Goal: Information Seeking & Learning: Learn about a topic

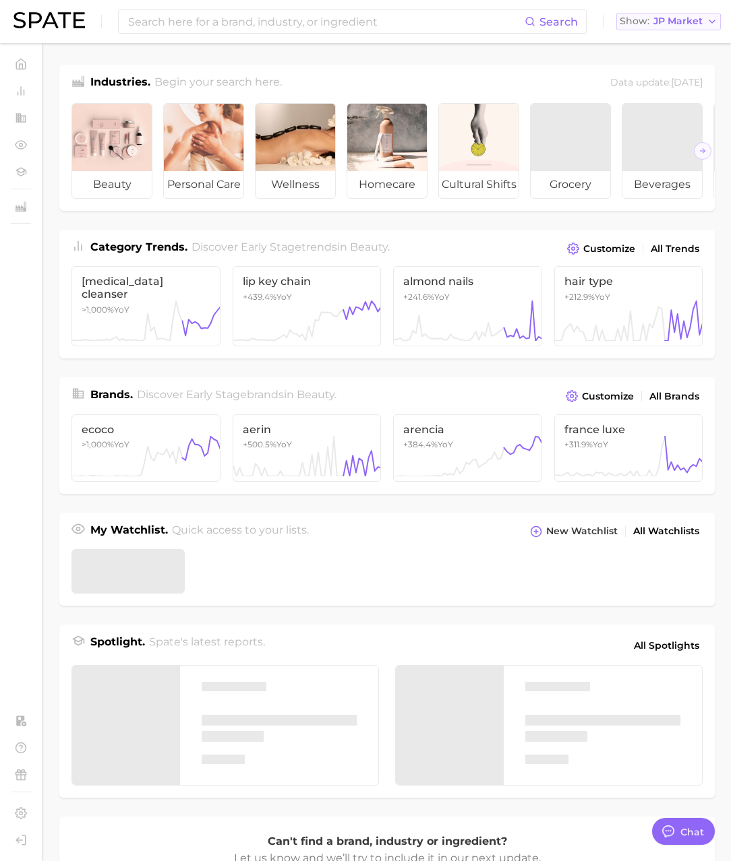
click at [662, 25] on span "JP Market" at bounding box center [677, 21] width 49 height 7
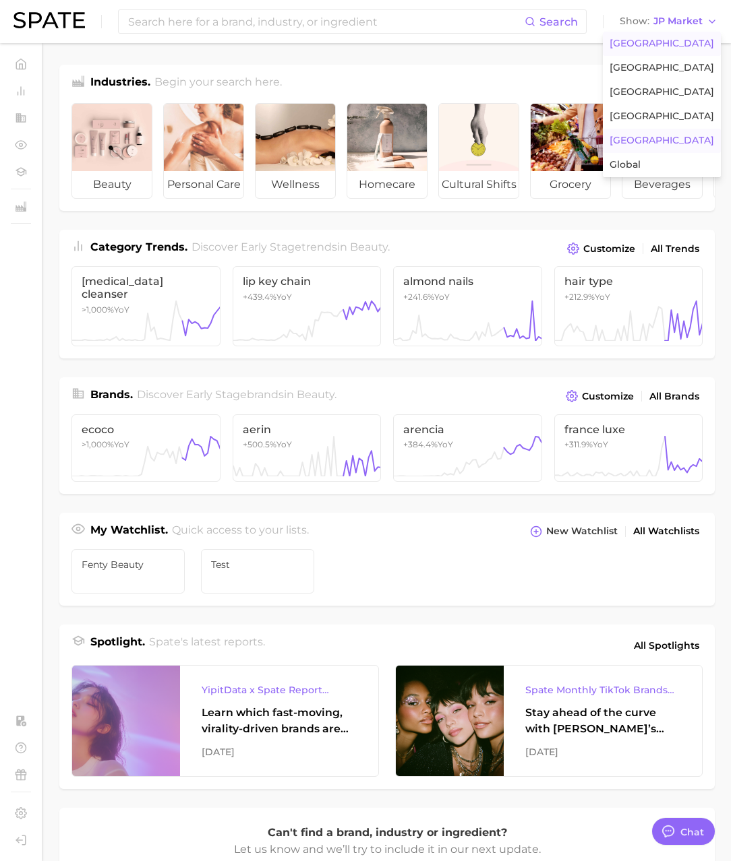
scroll to position [2210, 0]
click at [661, 43] on span "[GEOGRAPHIC_DATA]" at bounding box center [661, 43] width 104 height 11
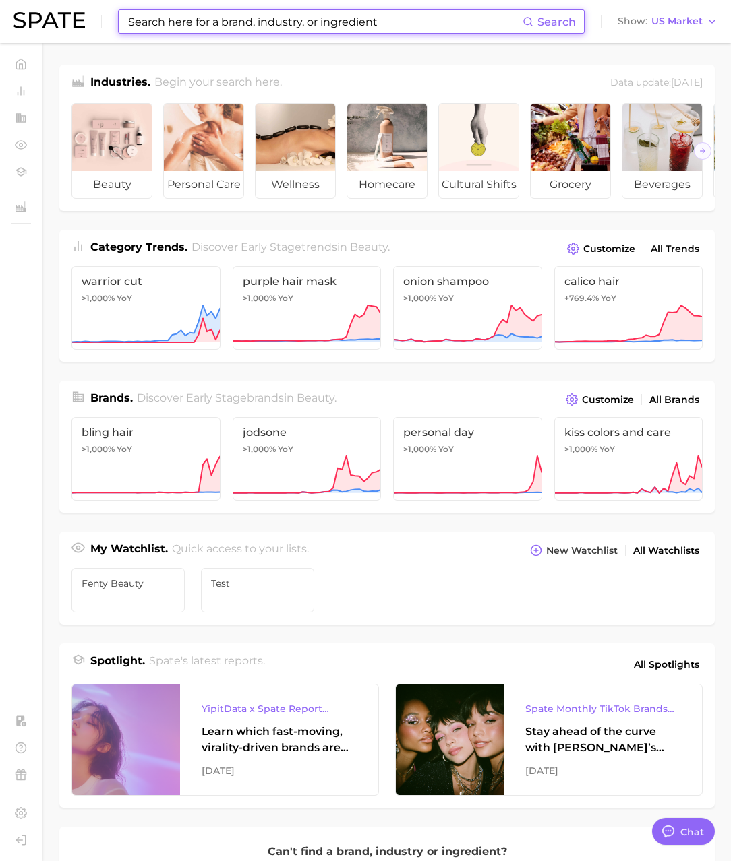
click at [218, 29] on input at bounding box center [325, 21] width 396 height 23
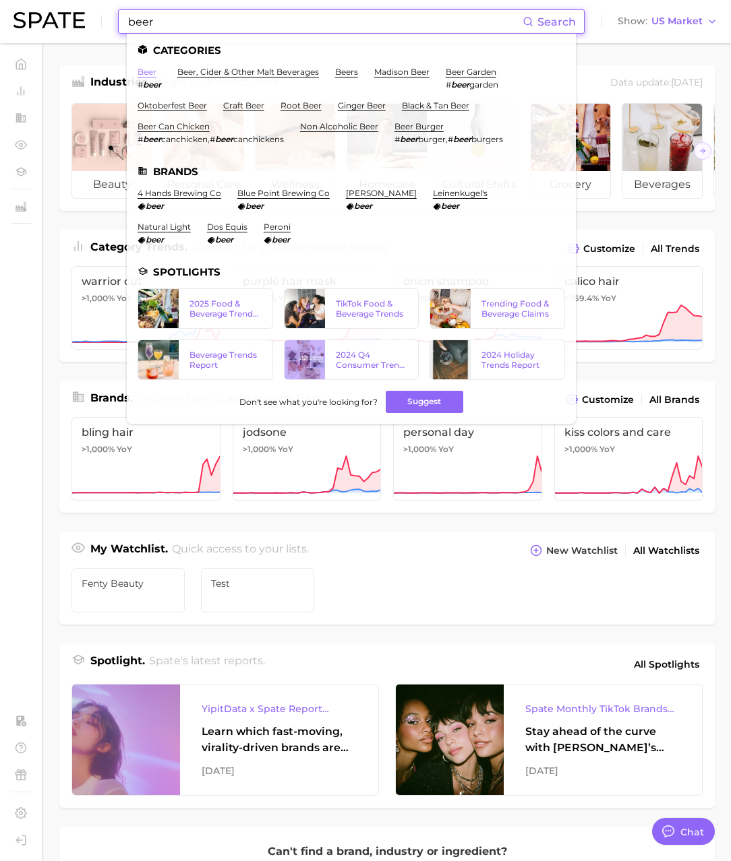
type input "beer"
click at [138, 72] on link "beer" at bounding box center [147, 72] width 19 height 10
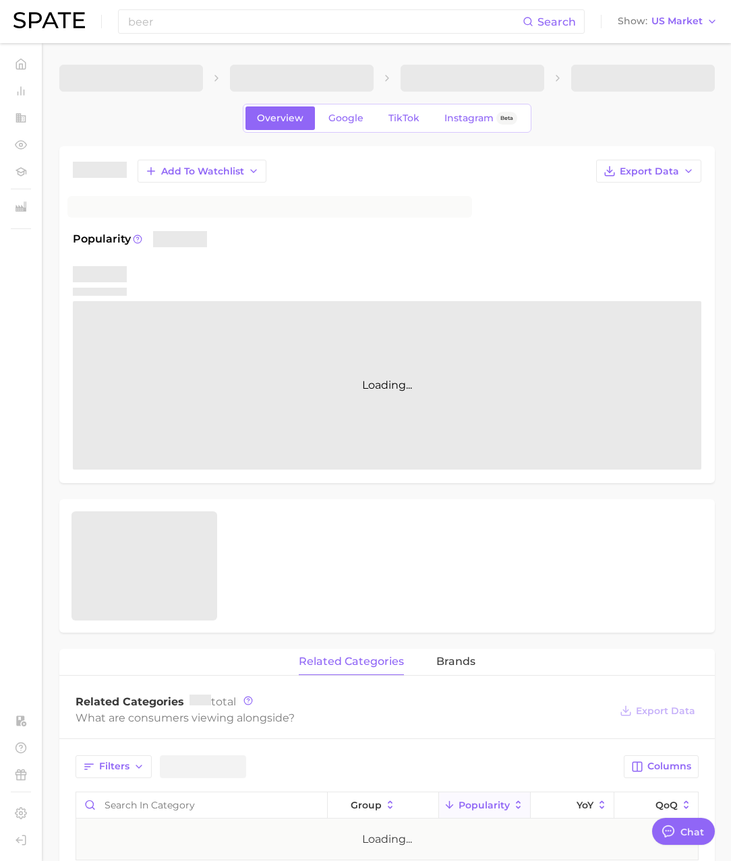
type textarea "x"
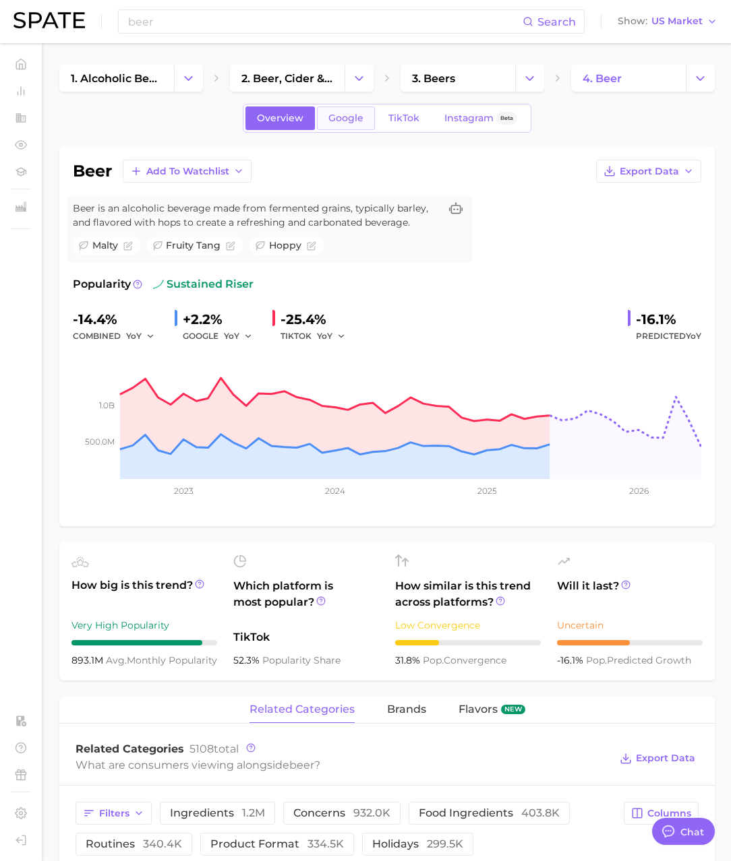
click at [344, 125] on link "Google" at bounding box center [346, 119] width 58 height 24
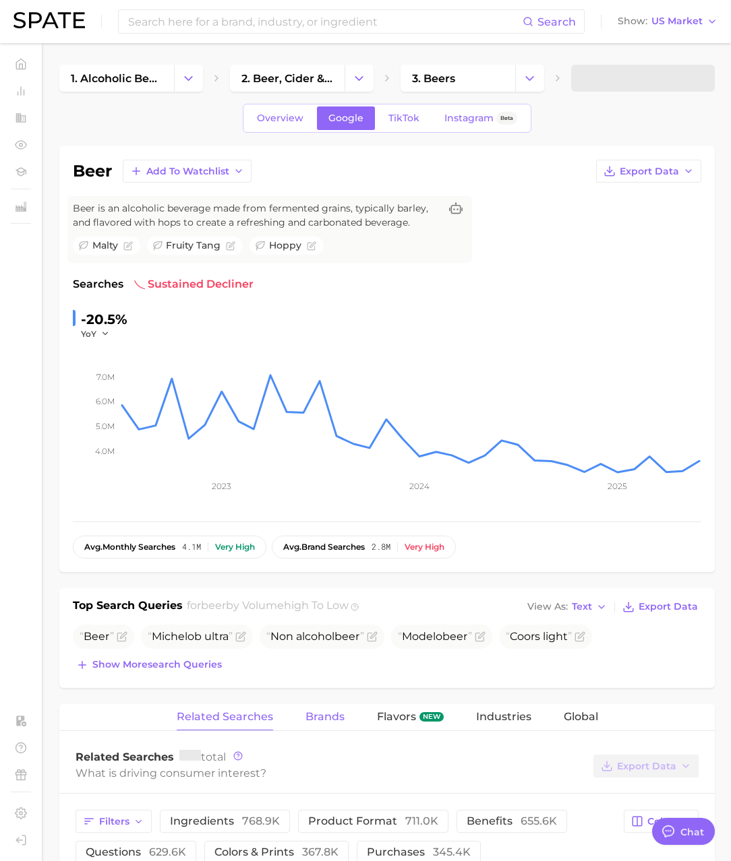
click at [329, 707] on button "Brands" at bounding box center [324, 717] width 39 height 26
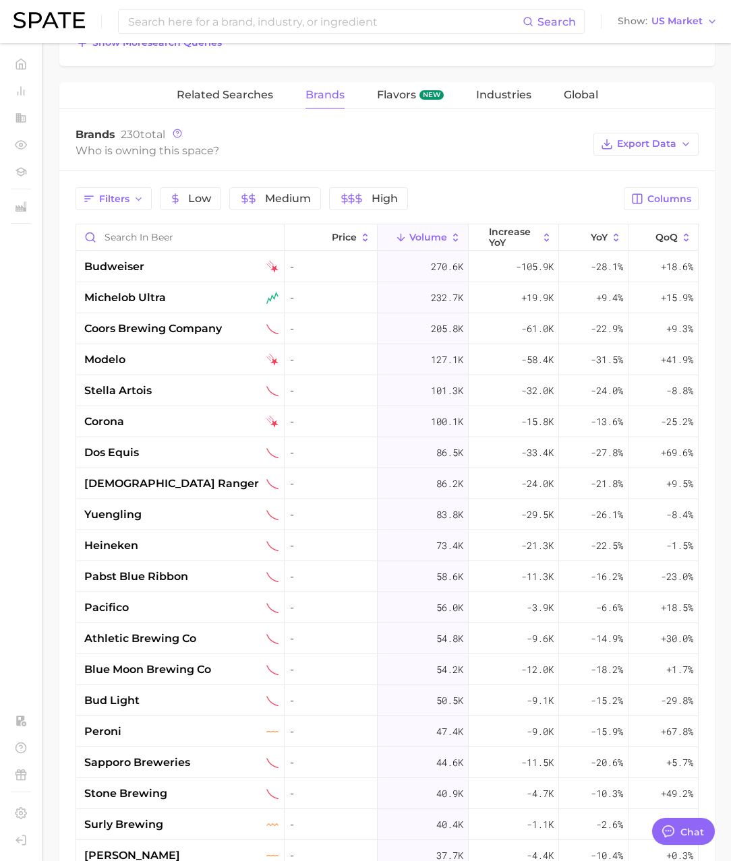
scroll to position [636, 0]
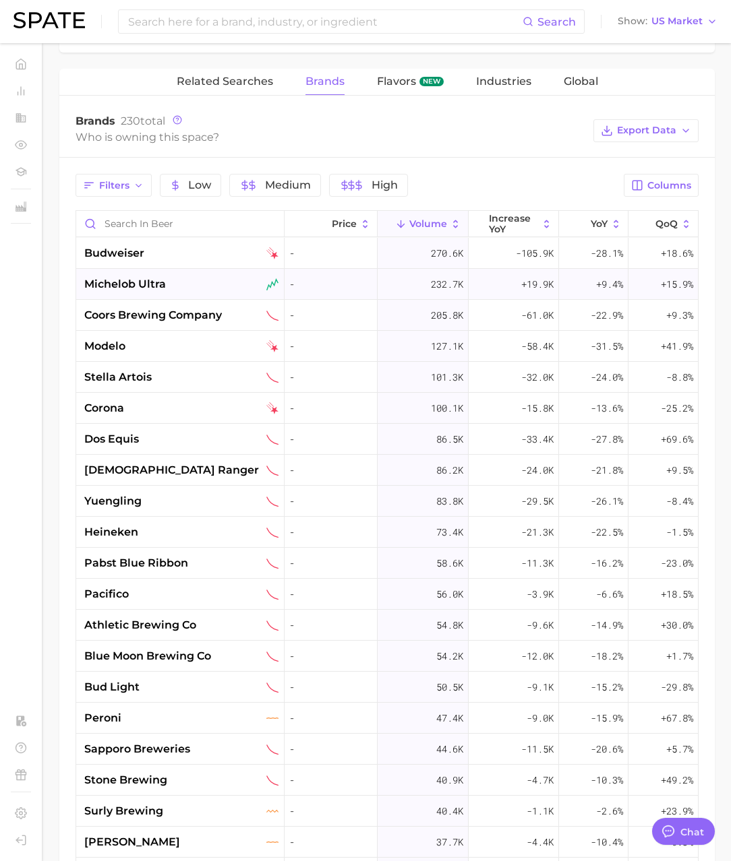
click at [151, 290] on span "michelob ultra" at bounding box center [125, 284] width 82 height 16
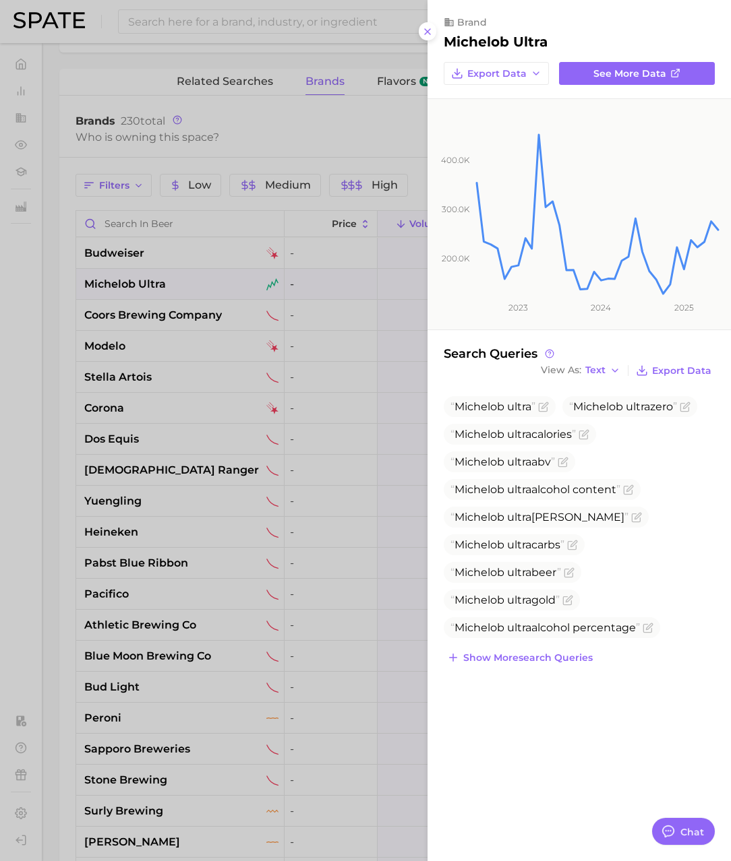
click at [70, 311] on div at bounding box center [365, 430] width 731 height 861
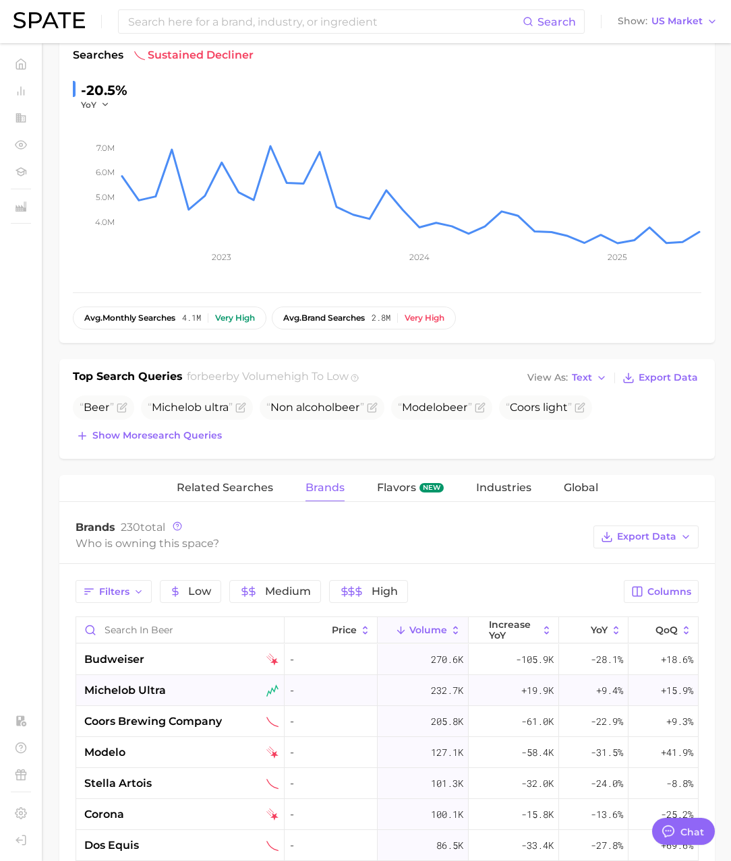
scroll to position [250, 0]
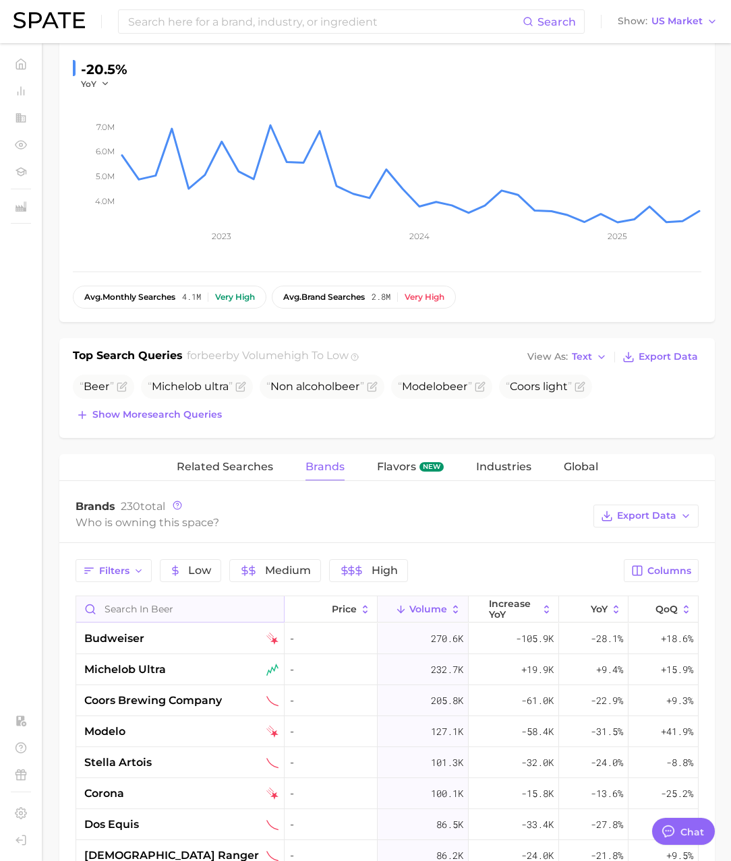
click at [136, 610] on input "Search in beer" at bounding box center [180, 610] width 208 height 26
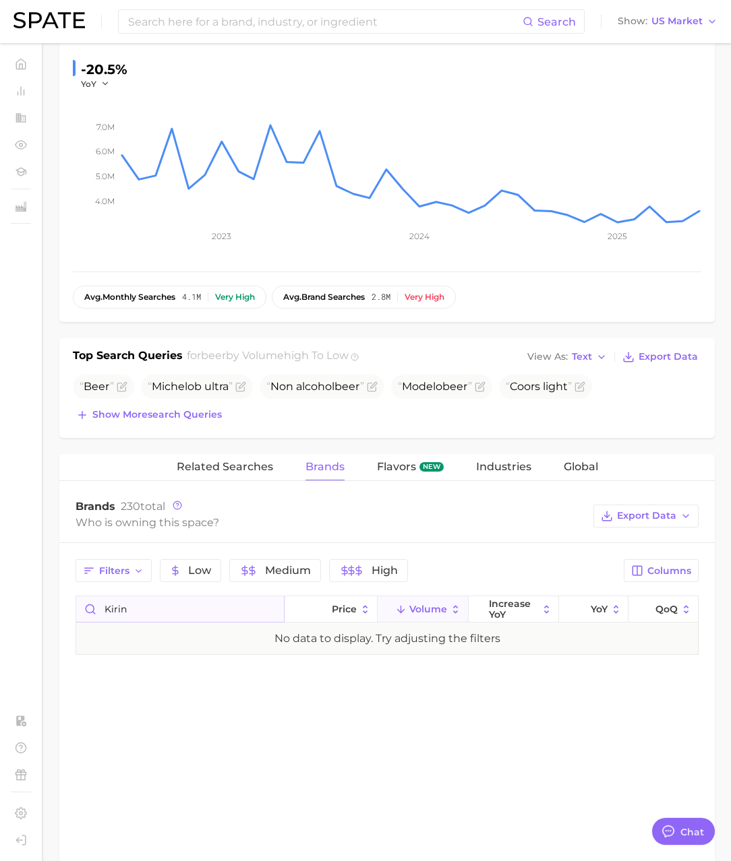
scroll to position [0, 0]
drag, startPoint x: 94, startPoint y: 609, endPoint x: 87, endPoint y: 608, distance: 7.5
click at [87, 608] on input "kirin" at bounding box center [180, 610] width 208 height 26
type input "ebisu"
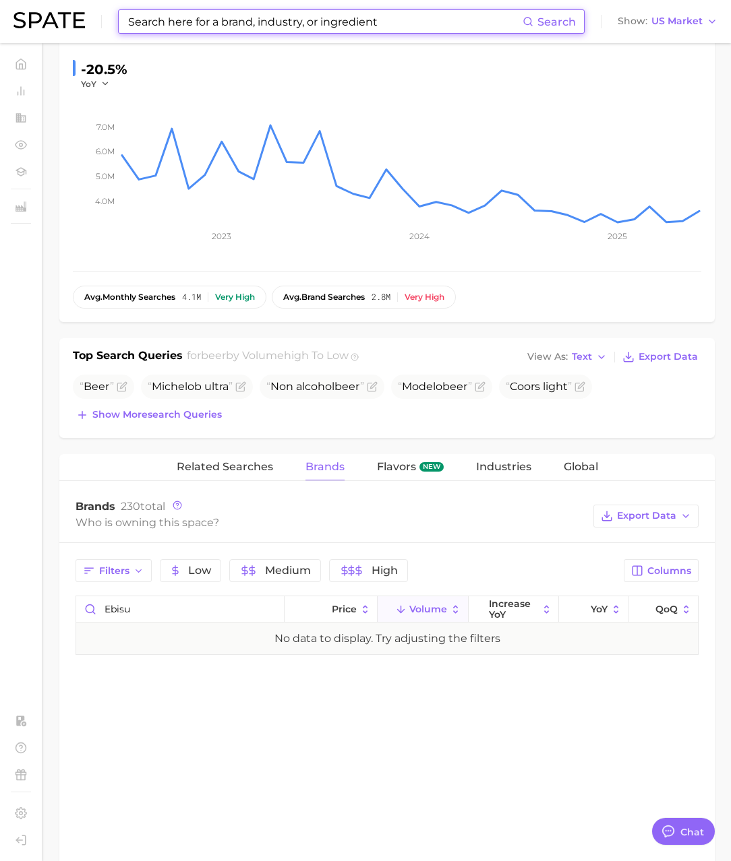
click at [167, 30] on input at bounding box center [325, 21] width 396 height 23
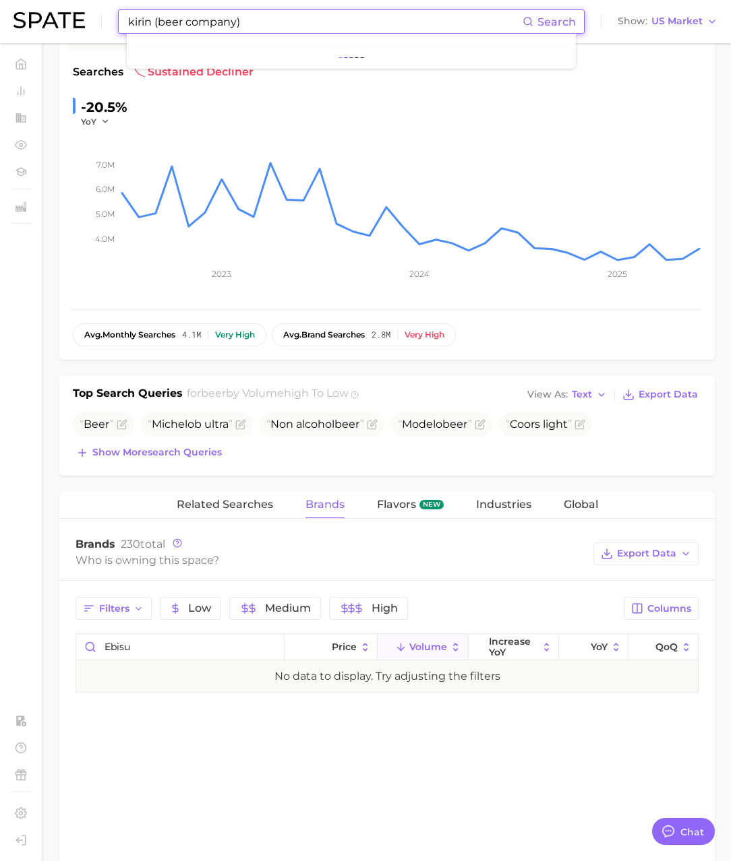
scroll to position [164, 0]
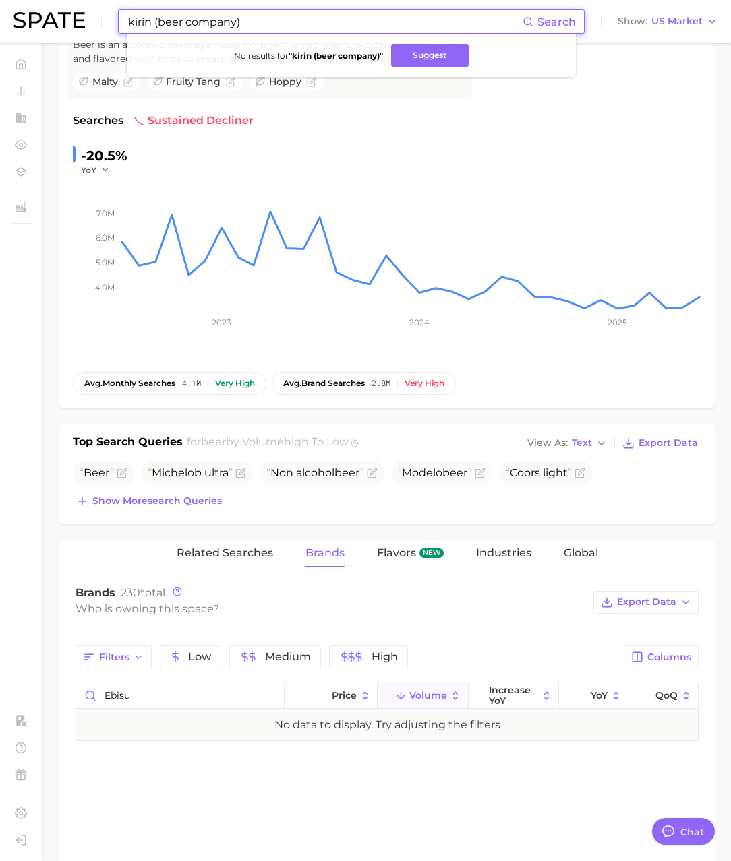
drag, startPoint x: 269, startPoint y: 22, endPoint x: 153, endPoint y: 22, distance: 115.9
click at [153, 22] on input "kirin (beer company)" at bounding box center [325, 21] width 396 height 23
click at [366, 28] on input "kirin (beer company)" at bounding box center [325, 21] width 396 height 23
click at [412, 57] on button "Suggest" at bounding box center [430, 55] width 78 height 22
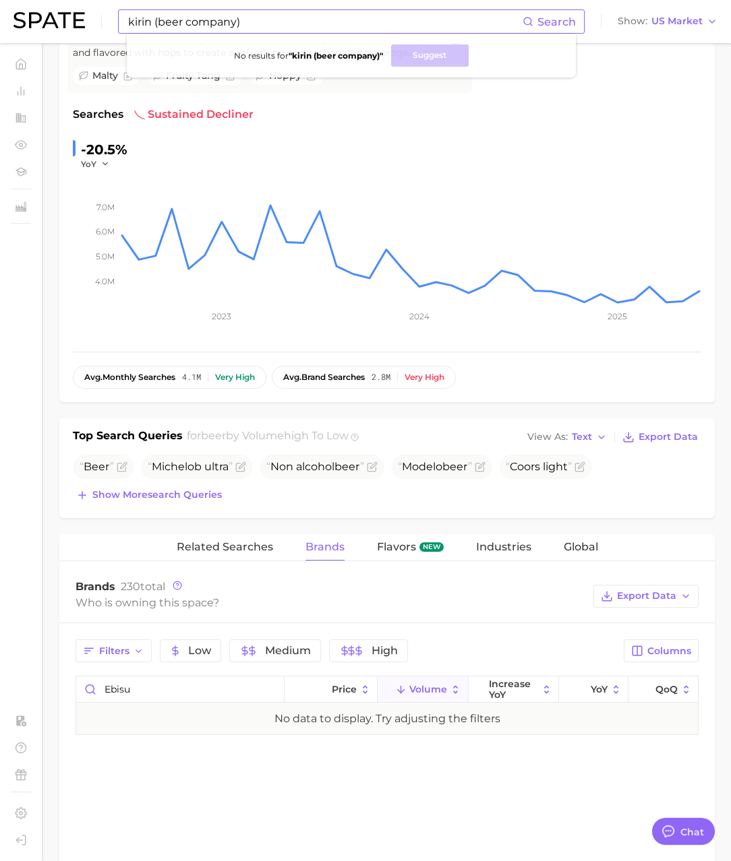
scroll to position [171, 0]
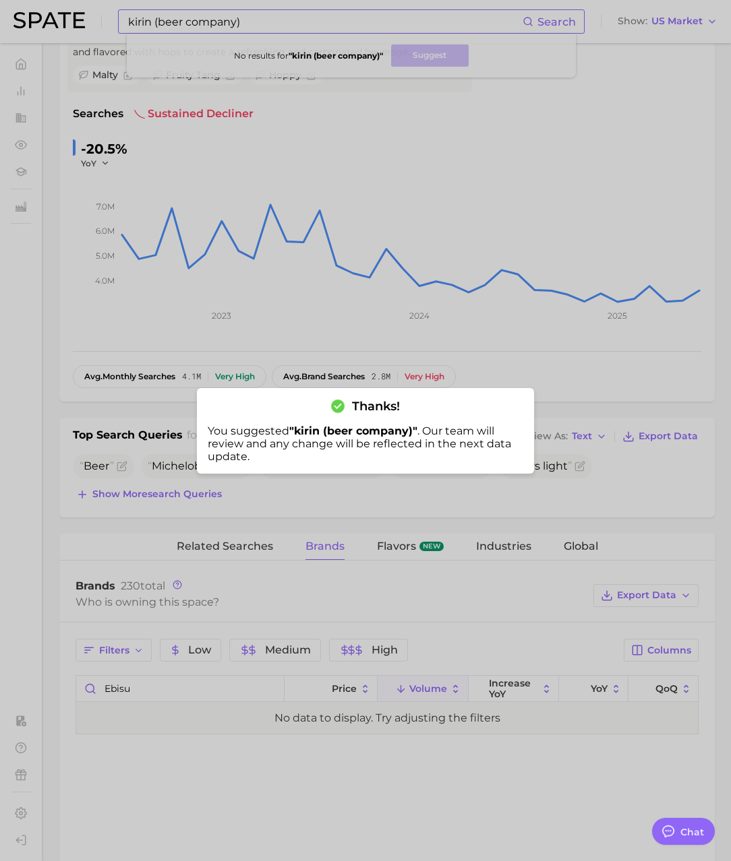
click at [148, 24] on div at bounding box center [365, 430] width 731 height 861
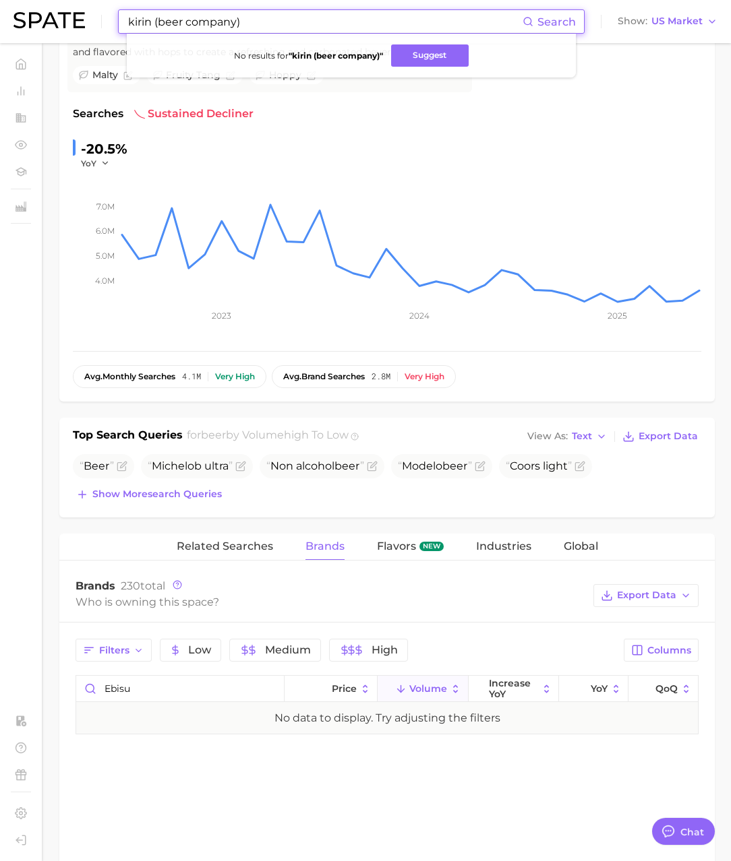
drag, startPoint x: 151, startPoint y: 21, endPoint x: 90, endPoint y: 20, distance: 60.7
click at [90, 20] on div "kirin (beer company) Search No results for " kirin (beer company) " Suggest Sho…" at bounding box center [365, 21] width 704 height 43
type input "yebisu (beer company)"
click at [446, 59] on button "Suggest" at bounding box center [434, 55] width 78 height 22
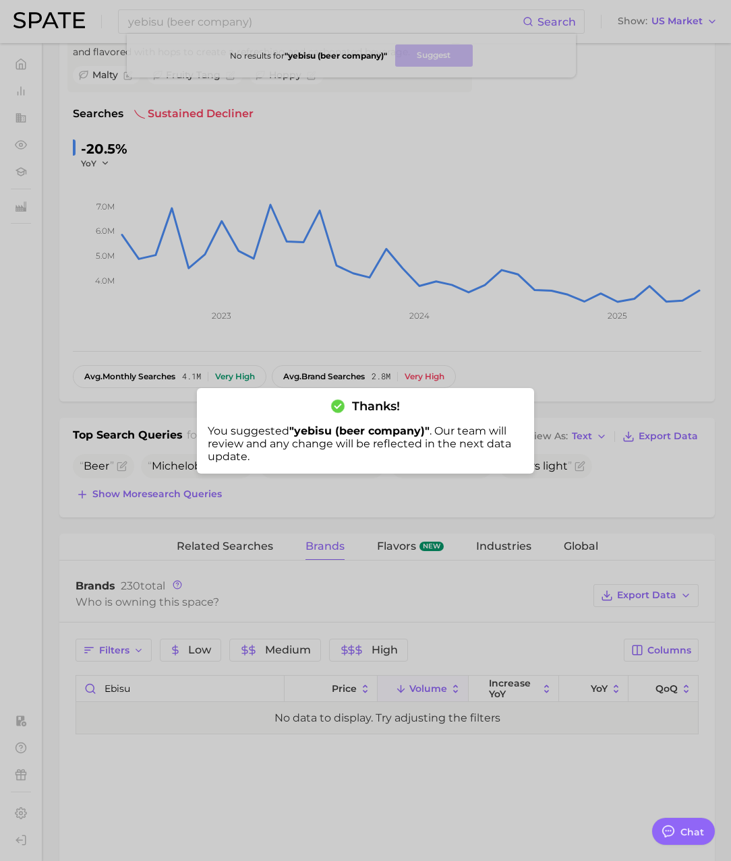
click at [364, 210] on div at bounding box center [365, 430] width 731 height 861
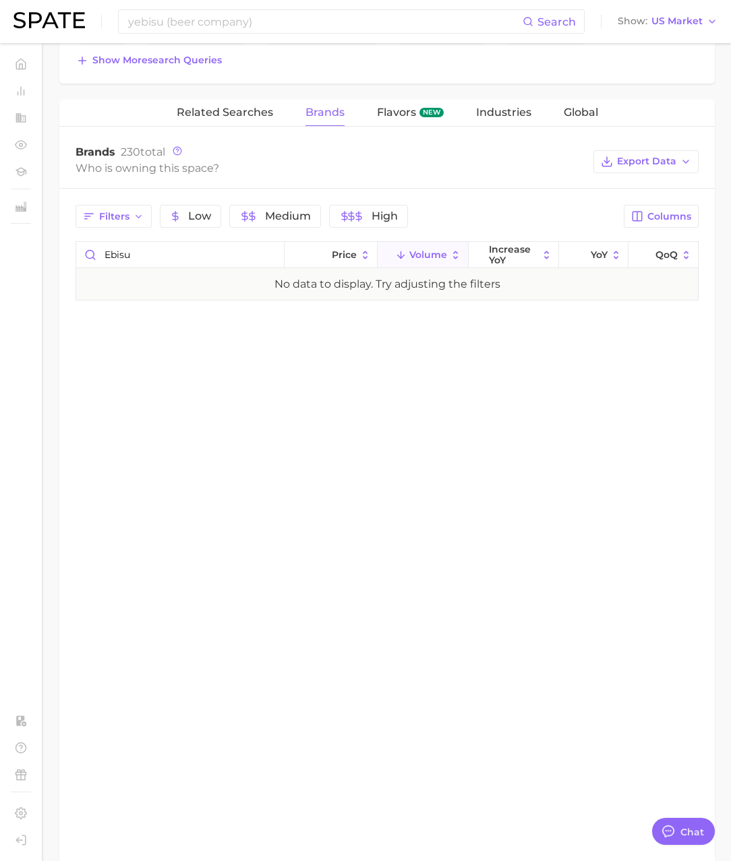
scroll to position [615, 0]
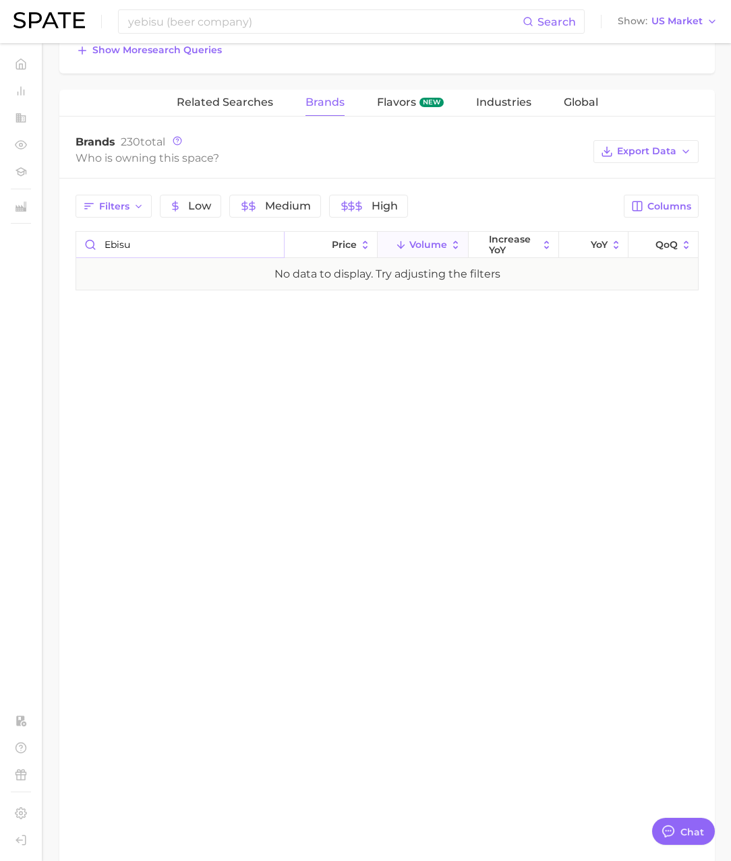
drag, startPoint x: 141, startPoint y: 247, endPoint x: 67, endPoint y: 242, distance: 74.3
click at [67, 242] on div "Filters Low Medium High Columns ebisu Price Volume increase YoY YoY QoQ No data…" at bounding box center [386, 243] width 655 height 128
type input "sun"
click at [212, 285] on div "suntory" at bounding box center [180, 274] width 208 height 31
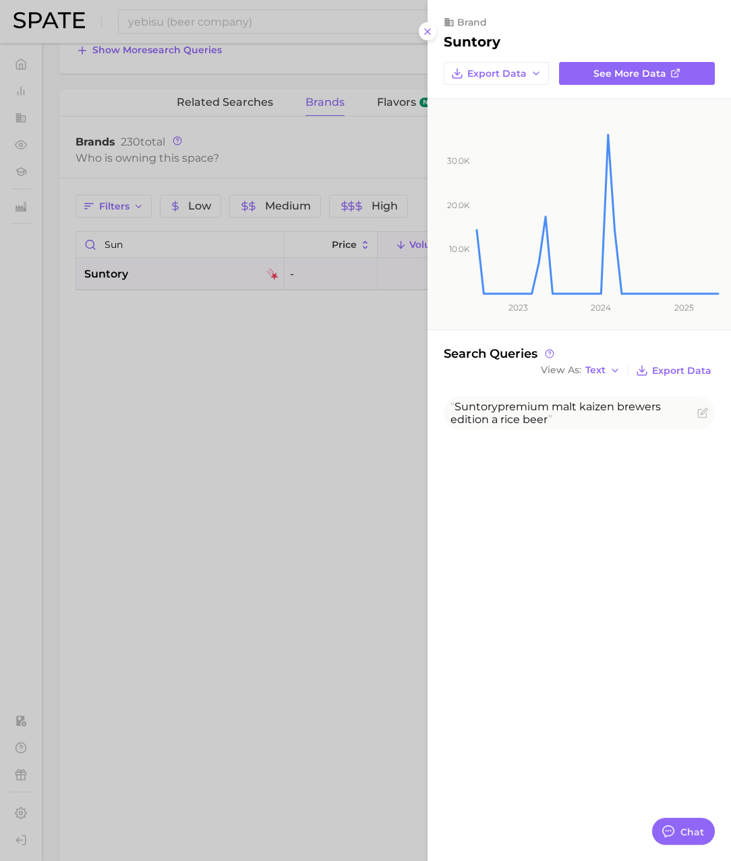
click at [210, 39] on div at bounding box center [365, 430] width 731 height 861
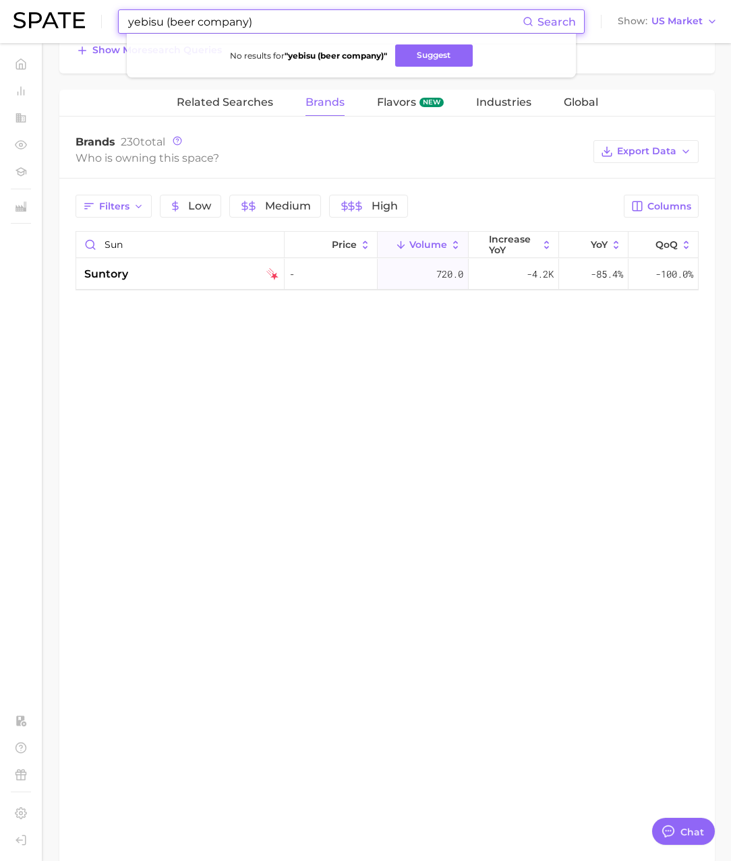
click at [222, 23] on input "yebisu (beer company)" at bounding box center [325, 21] width 396 height 23
drag, startPoint x: 262, startPoint y: 22, endPoint x: 6, endPoint y: 16, distance: 256.2
click at [6, 16] on header "yebisu (beer company) Search No results for " yebisu (beer company) " Suggest S…" at bounding box center [365, 21] width 731 height 43
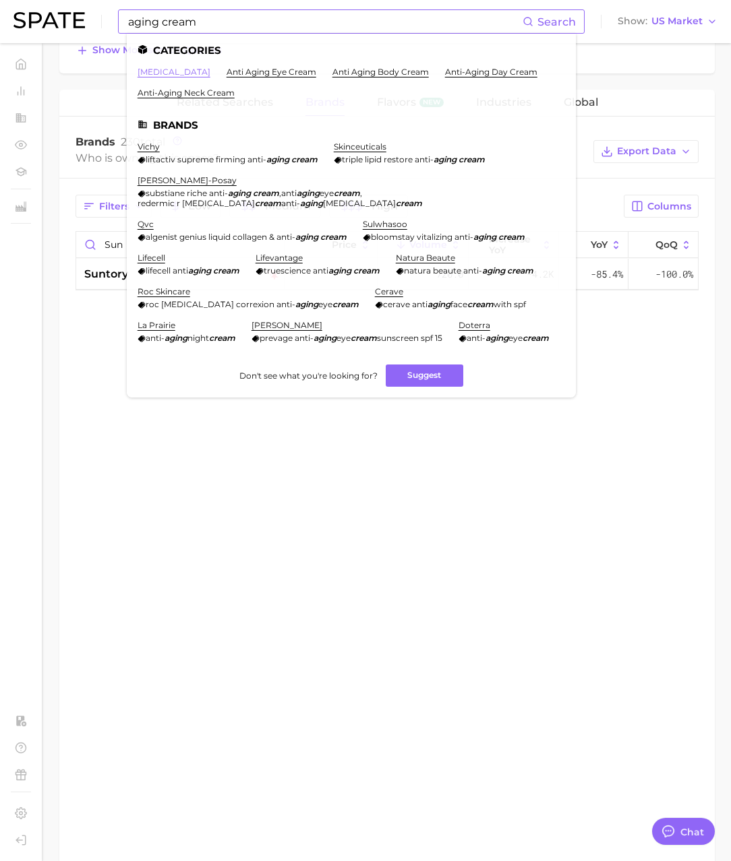
click at [181, 72] on link "[MEDICAL_DATA]" at bounding box center [174, 72] width 73 height 10
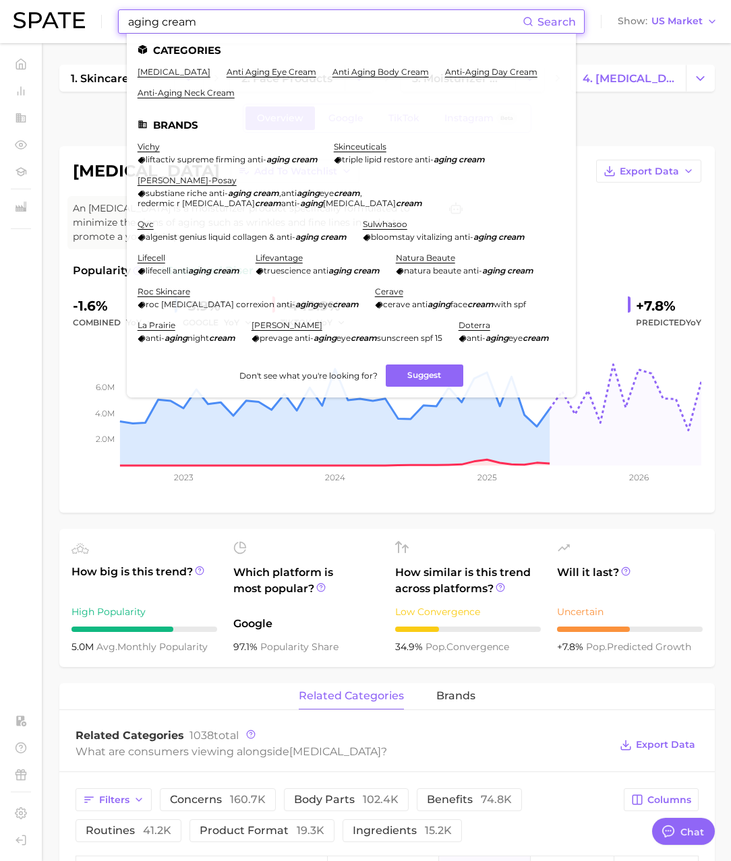
drag, startPoint x: 163, startPoint y: 13, endPoint x: 82, endPoint y: 23, distance: 81.5
click at [23, 16] on div "aging cream Search Categories [MEDICAL_DATA] anti aging eye cream anti aging bo…" at bounding box center [365, 21] width 704 height 43
paste input "apricot pink hair color"
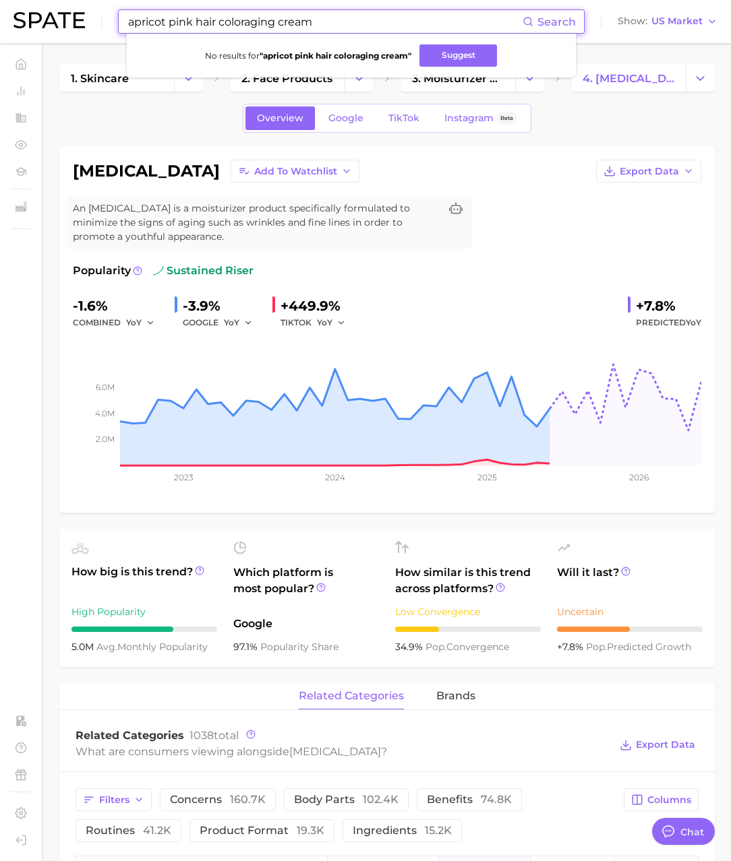
drag, startPoint x: 330, startPoint y: 19, endPoint x: 49, endPoint y: 24, distance: 281.1
click at [49, 24] on div "apricot pink hair coloraging cream Search No results for " apricot pink hair co…" at bounding box center [365, 21] width 704 height 43
paste input
drag, startPoint x: 223, startPoint y: 22, endPoint x: 321, endPoint y: 19, distance: 97.8
click at [320, 19] on input "apricot pink hair color" at bounding box center [325, 21] width 396 height 23
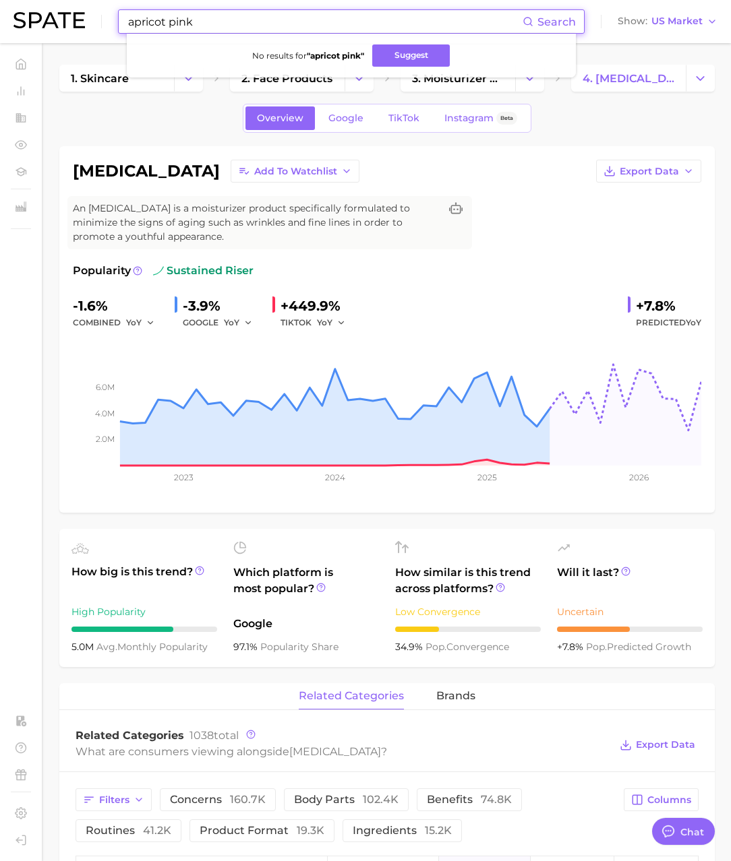
paste input "[PERSON_NAME] [PERSON_NAME]"
drag, startPoint x: 172, startPoint y: 22, endPoint x: 119, endPoint y: 16, distance: 53.6
click at [55, 11] on div "[PERSON_NAME] [PERSON_NAME] Search No results for " apricot pink " Suggest Show…" at bounding box center [365, 21] width 704 height 43
type input "[PERSON_NAME] [PERSON_NAME]"
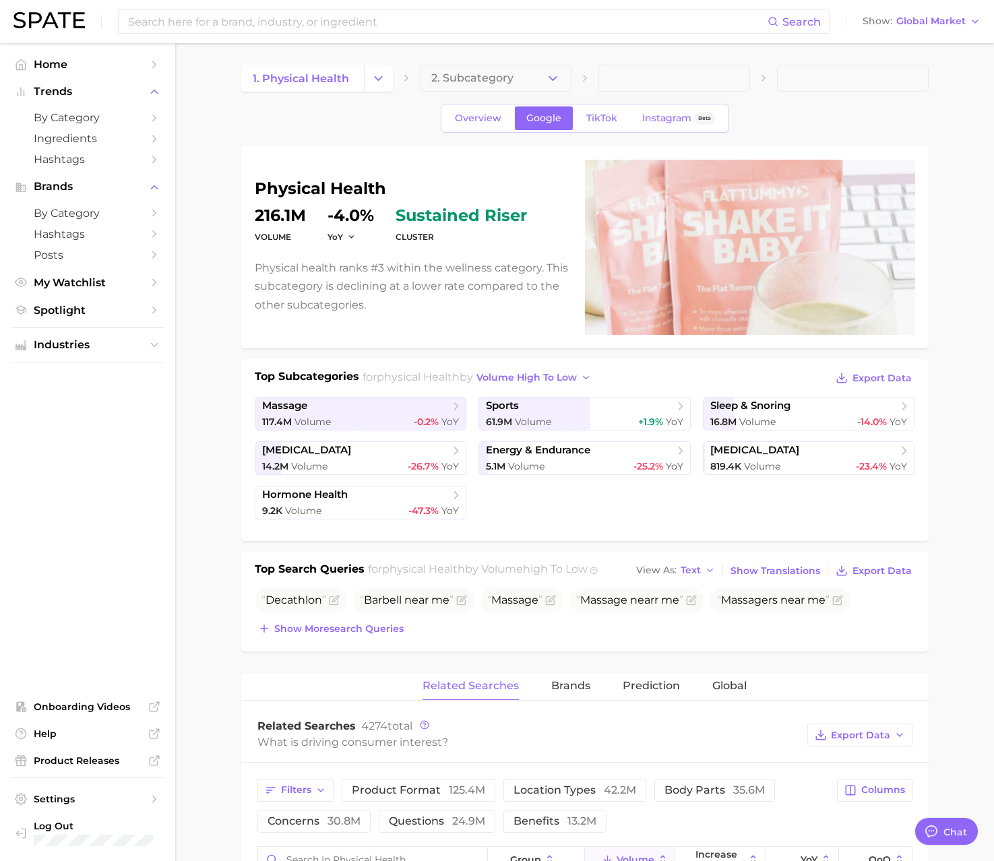
scroll to position [2210, 0]
click at [555, 690] on span "Brands" at bounding box center [570, 686] width 39 height 12
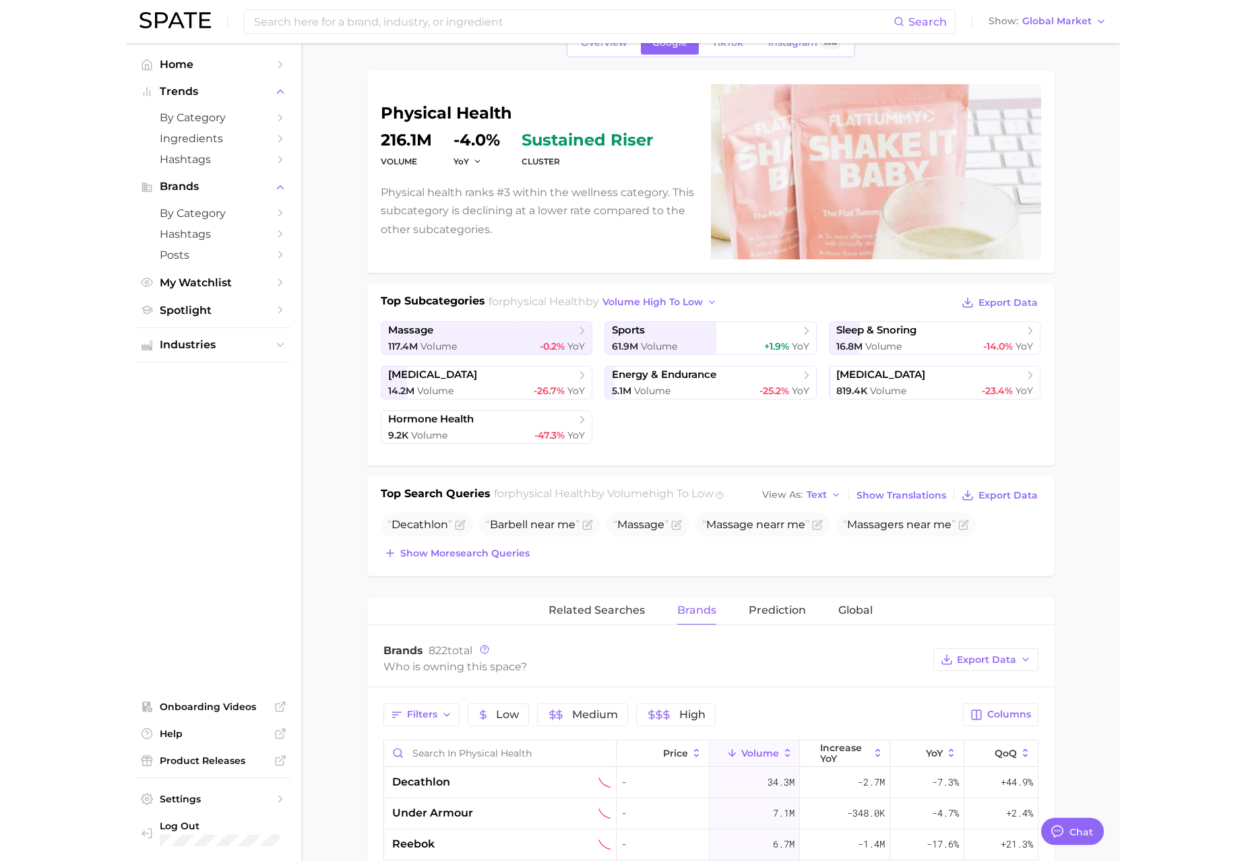
scroll to position [0, 0]
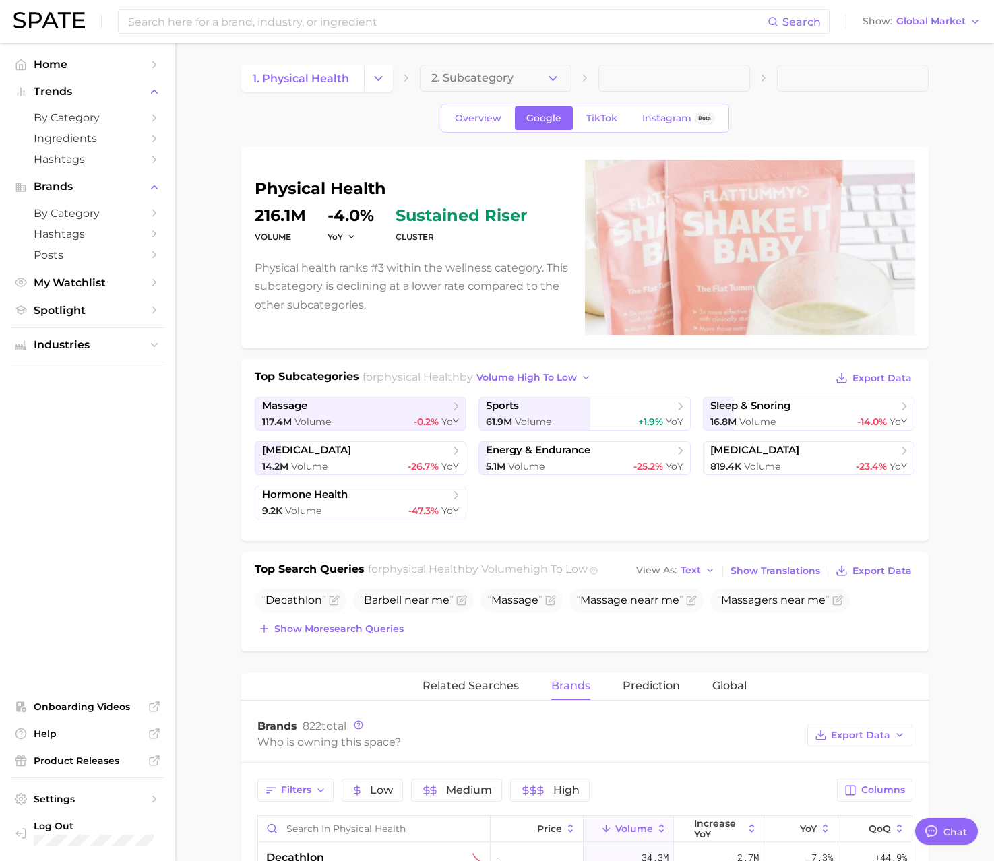
click at [599, 119] on span "TikTok" at bounding box center [601, 118] width 31 height 11
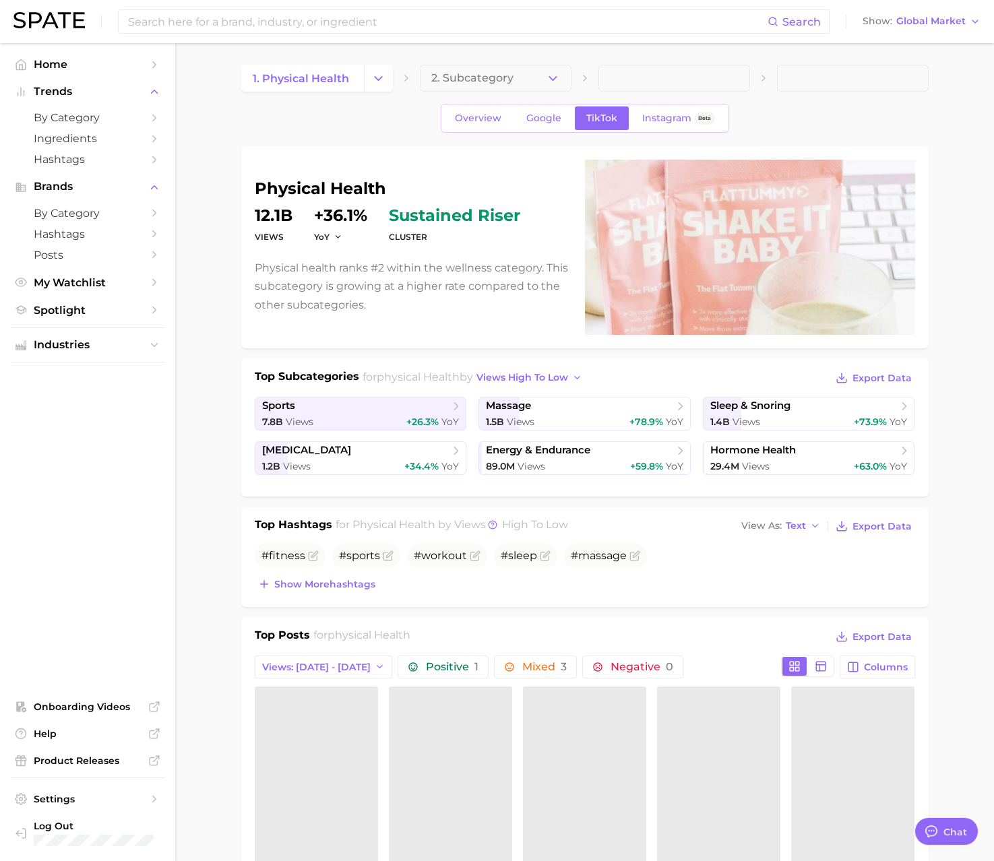
type textarea "x"
